Goal: Task Accomplishment & Management: Use online tool/utility

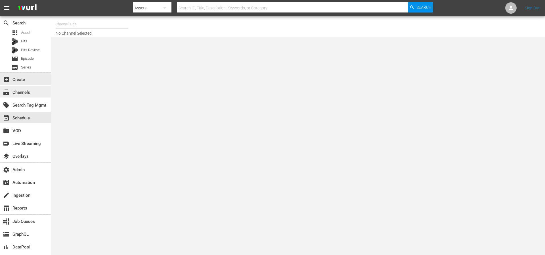
click at [32, 93] on div "subscriptions Channels" at bounding box center [25, 91] width 51 height 11
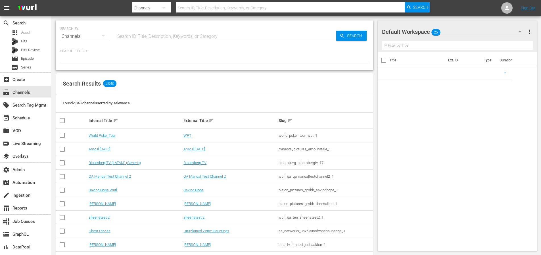
click at [175, 38] on input "text" at bounding box center [226, 37] width 220 height 14
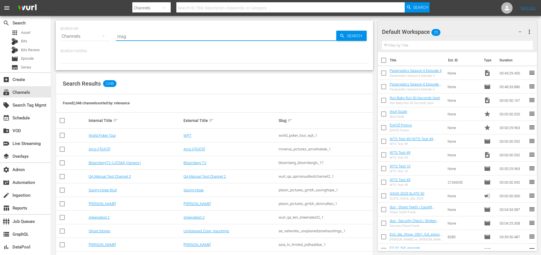
type input "msg"
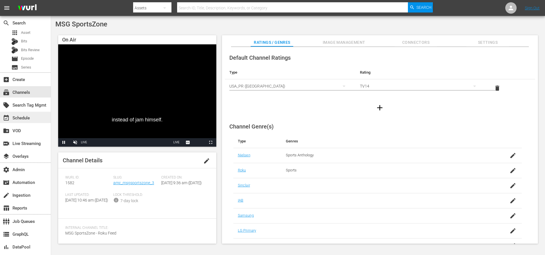
click at [26, 117] on div "event_available Schedule" at bounding box center [16, 116] width 32 height 5
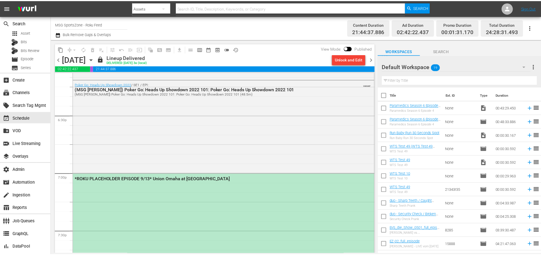
scroll to position [2105, 0]
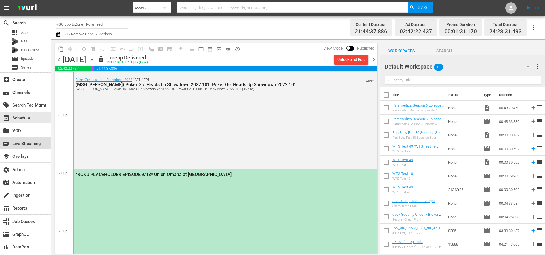
click at [16, 143] on div "switch_video Live Streaming" at bounding box center [16, 142] width 32 height 5
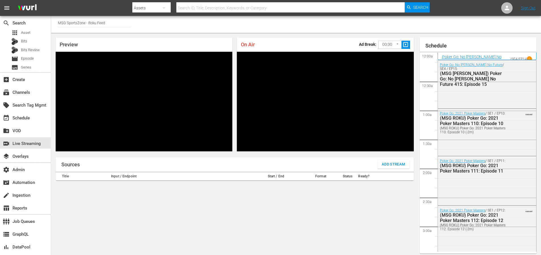
scroll to position [25, 0]
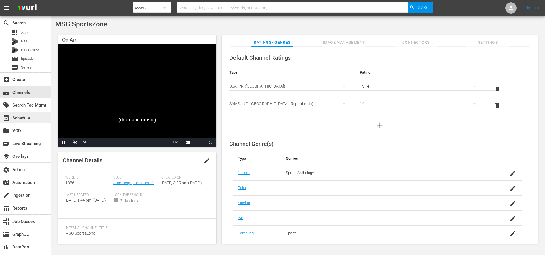
click at [30, 114] on div "event_available Schedule" at bounding box center [16, 116] width 32 height 5
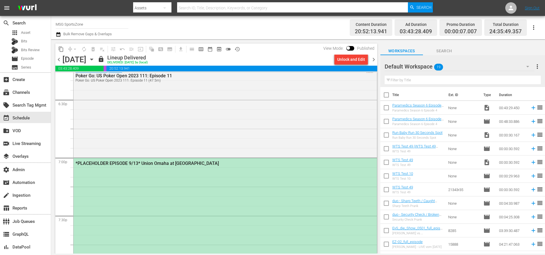
scroll to position [2138, 0]
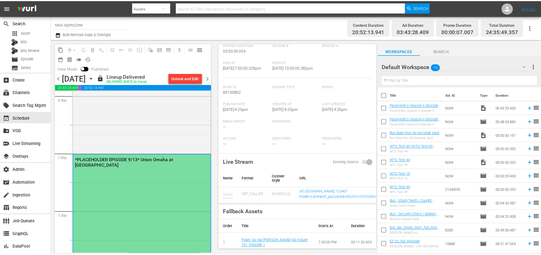
scroll to position [0, 0]
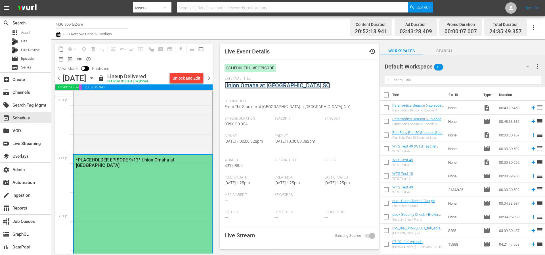
click at [291, 87] on link "Union Omaha at [GEOGRAPHIC_DATA] SC" at bounding box center [277, 85] width 105 height 7
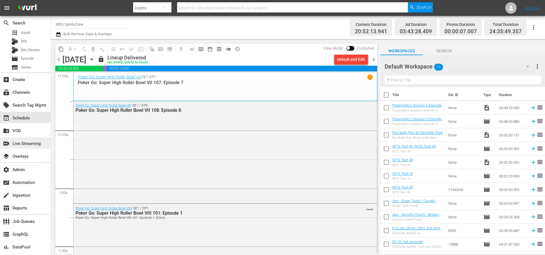
click at [16, 143] on div "switch_video Live Streaming" at bounding box center [16, 142] width 32 height 5
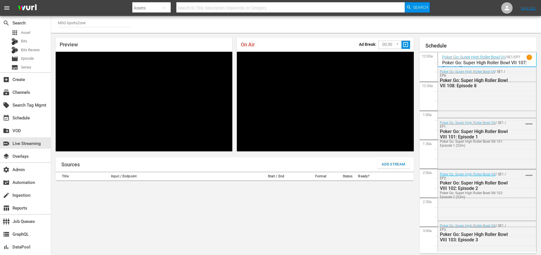
scroll to position [24, 0]
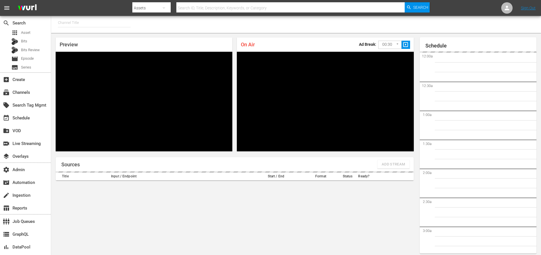
type input "MSG SportsZone - Roku Feed (1582)"
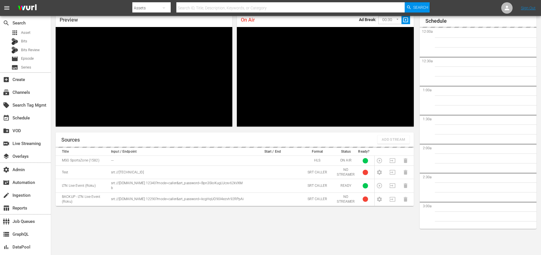
scroll to position [1001, 0]
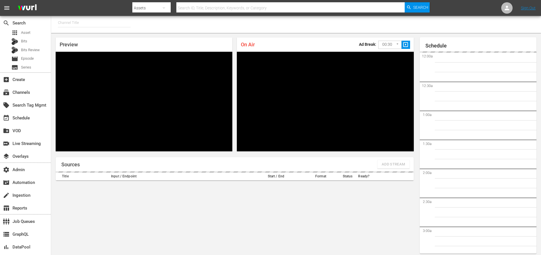
type input "MSG SportsZone (1386)"
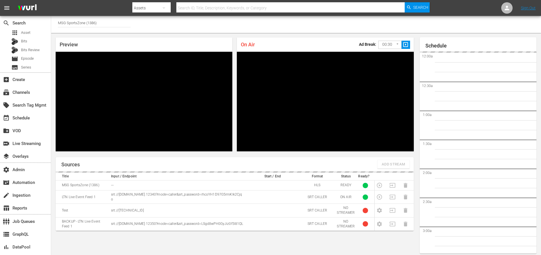
scroll to position [24, 0]
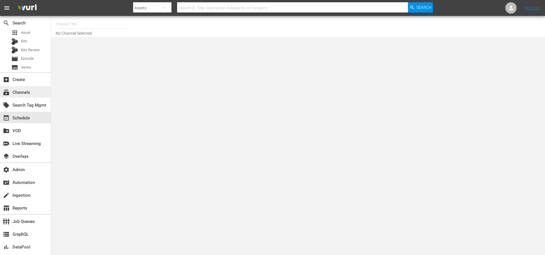
click at [17, 93] on div "subscriptions Channels" at bounding box center [16, 91] width 32 height 5
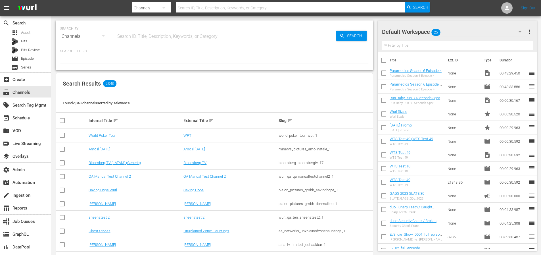
click at [125, 38] on input "text" at bounding box center [226, 37] width 220 height 14
type input "msg"
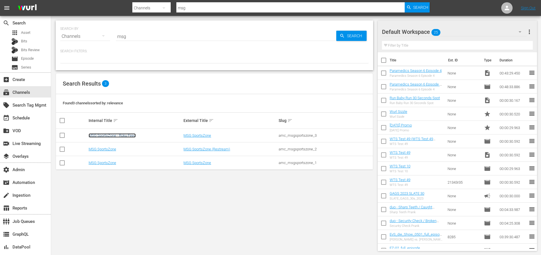
click at [120, 135] on link "MSG SportsZone - Roku Feed" at bounding box center [112, 135] width 47 height 4
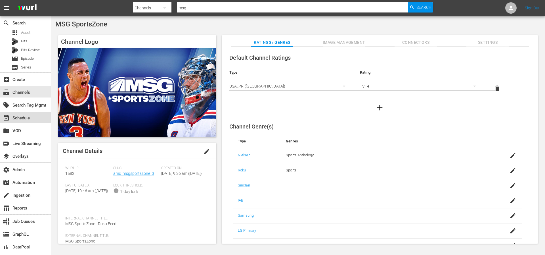
click at [25, 119] on div "event_available Schedule" at bounding box center [16, 116] width 32 height 5
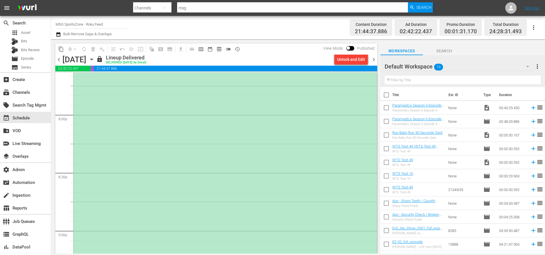
scroll to position [2176, 0]
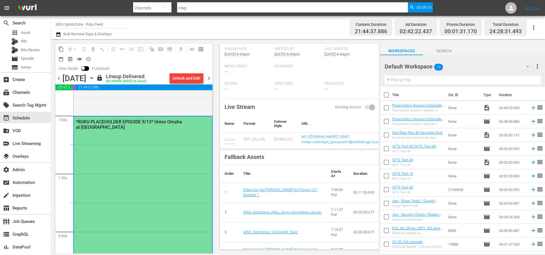
scroll to position [241, 0]
